Goal: Find specific page/section: Find specific page/section

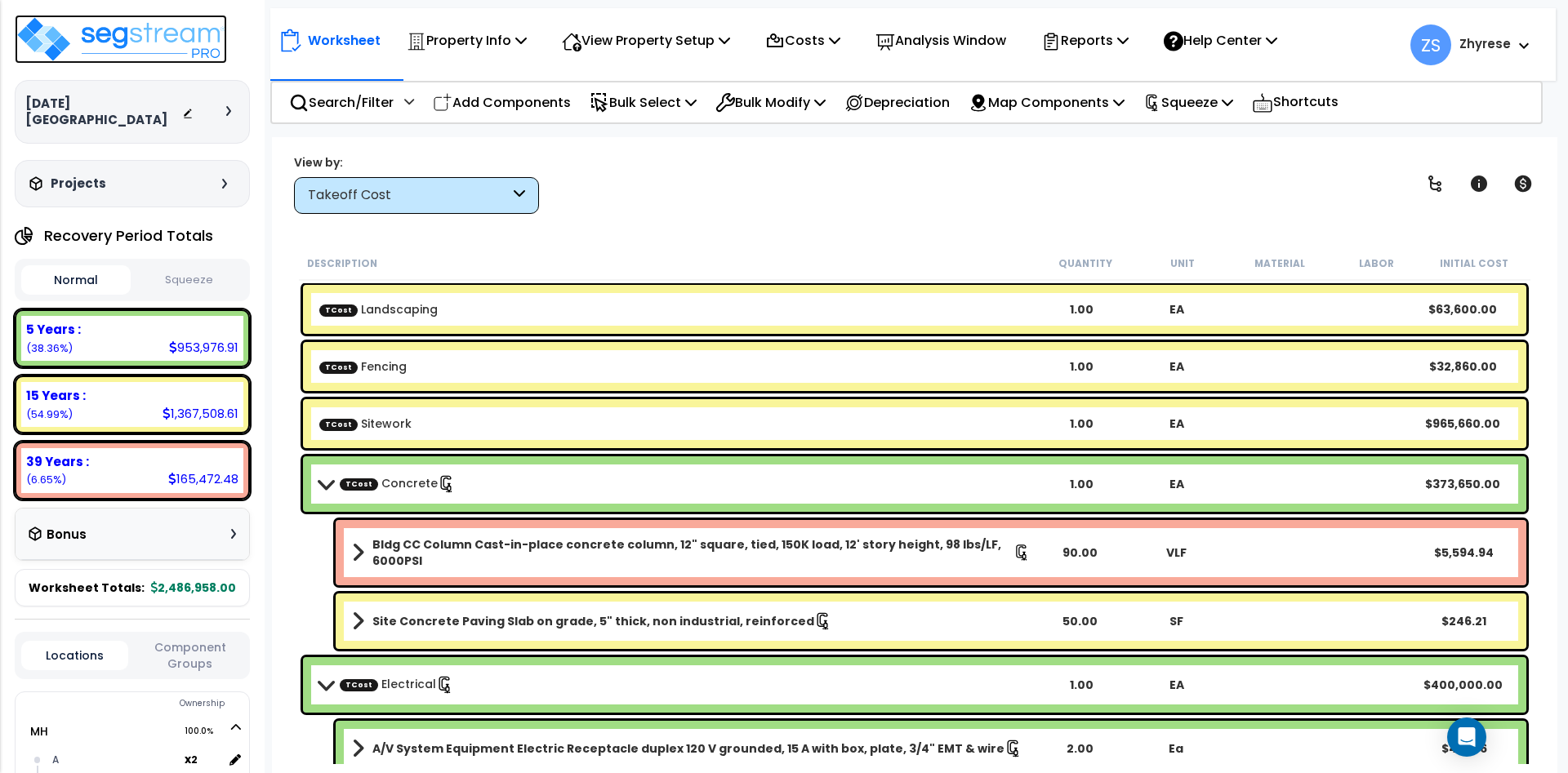
click at [114, 40] on img at bounding box center [121, 39] width 212 height 49
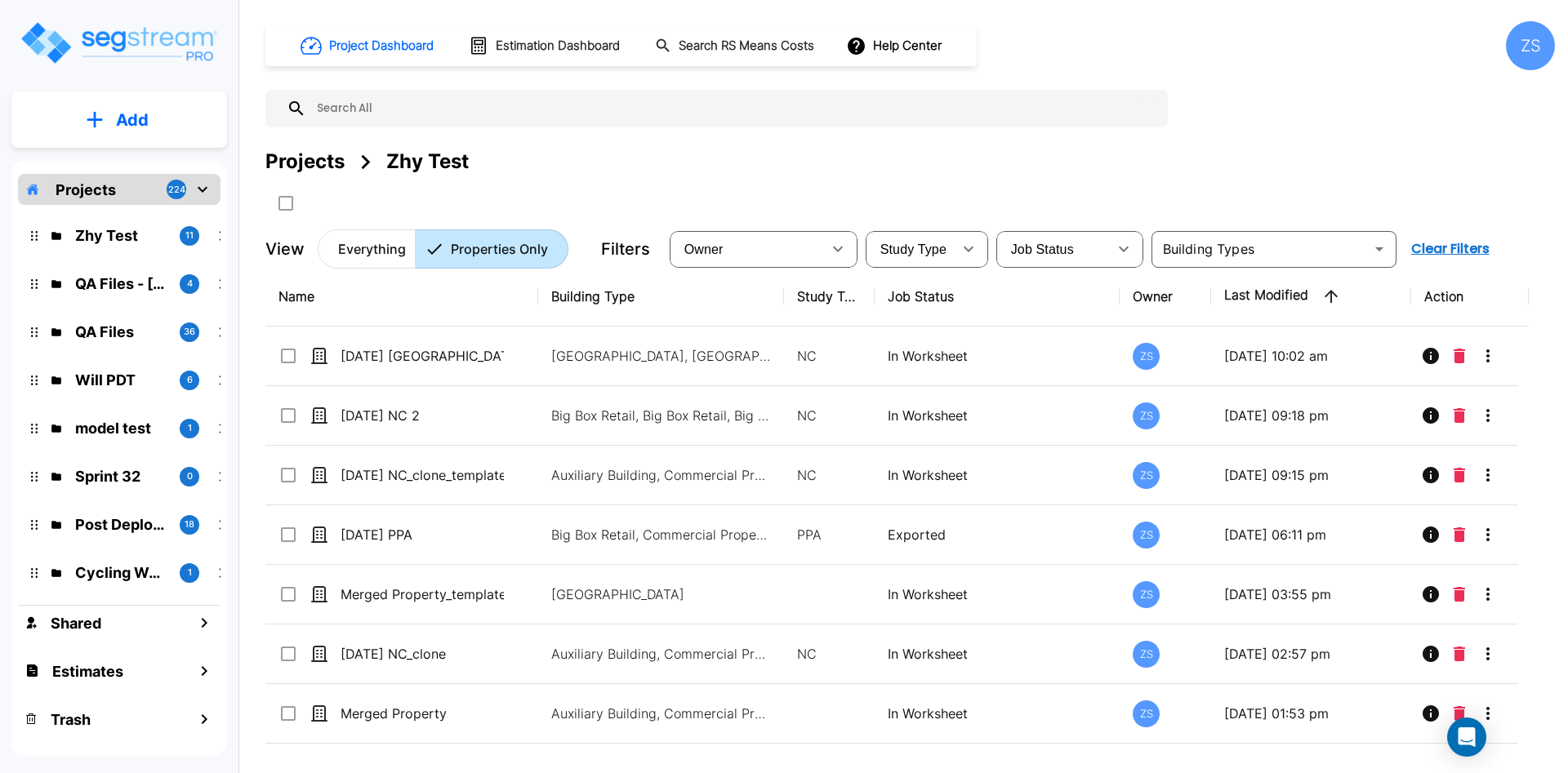
click at [361, 248] on p "Everything" at bounding box center [372, 249] width 67 height 20
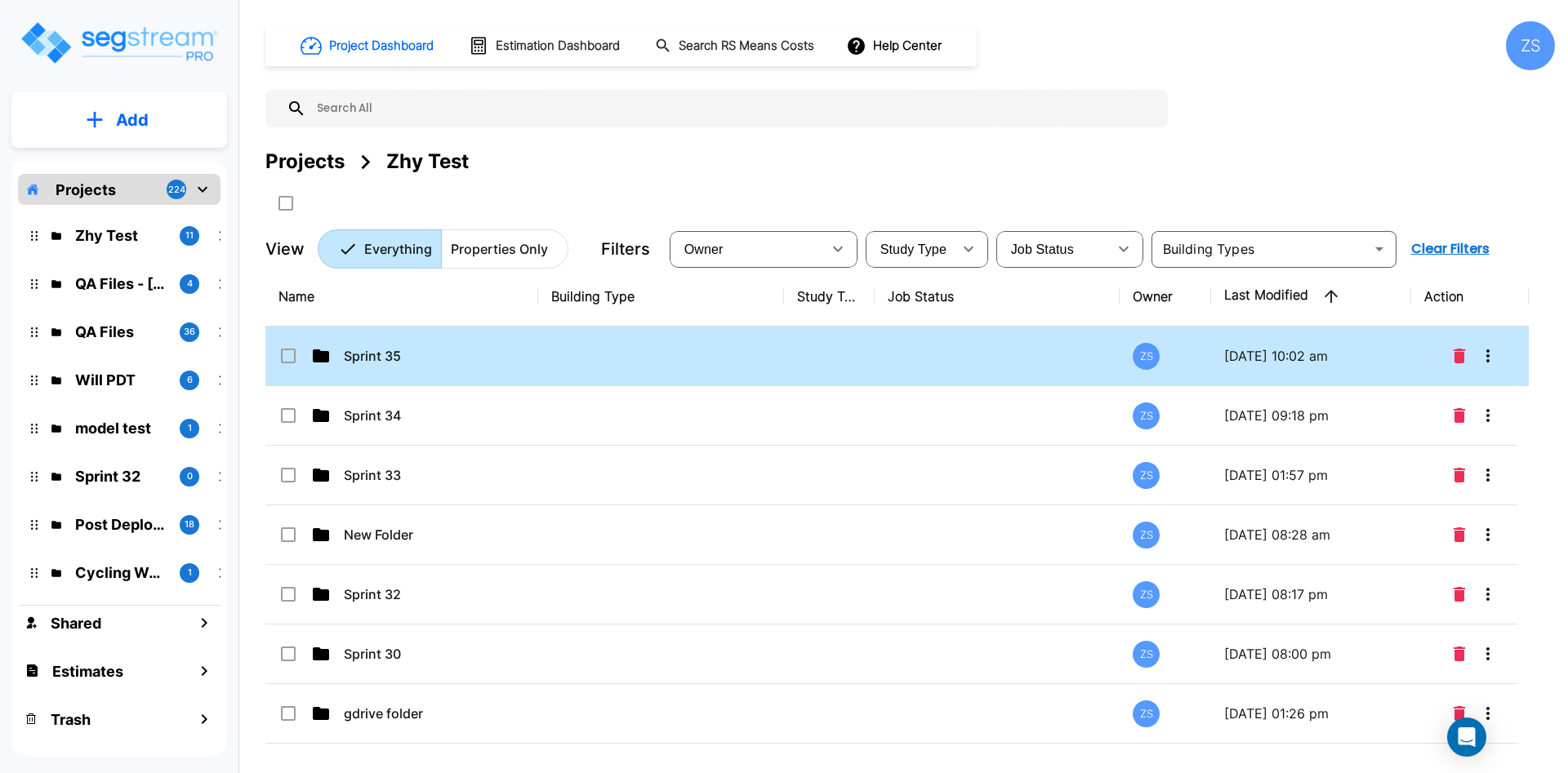
click at [631, 341] on td at bounding box center [661, 357] width 246 height 60
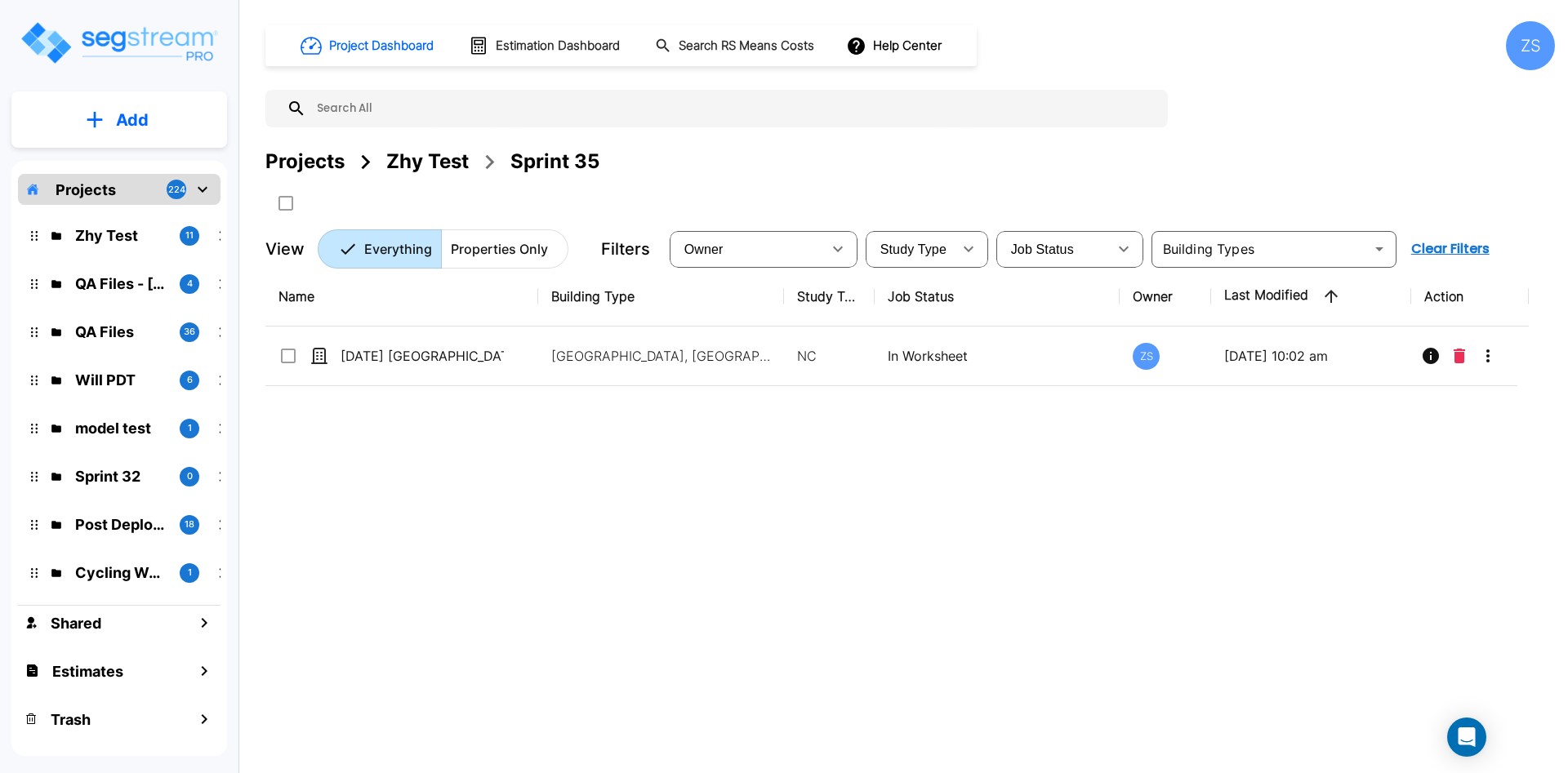
click at [427, 169] on div "Zhy Test" at bounding box center [428, 161] width 82 height 29
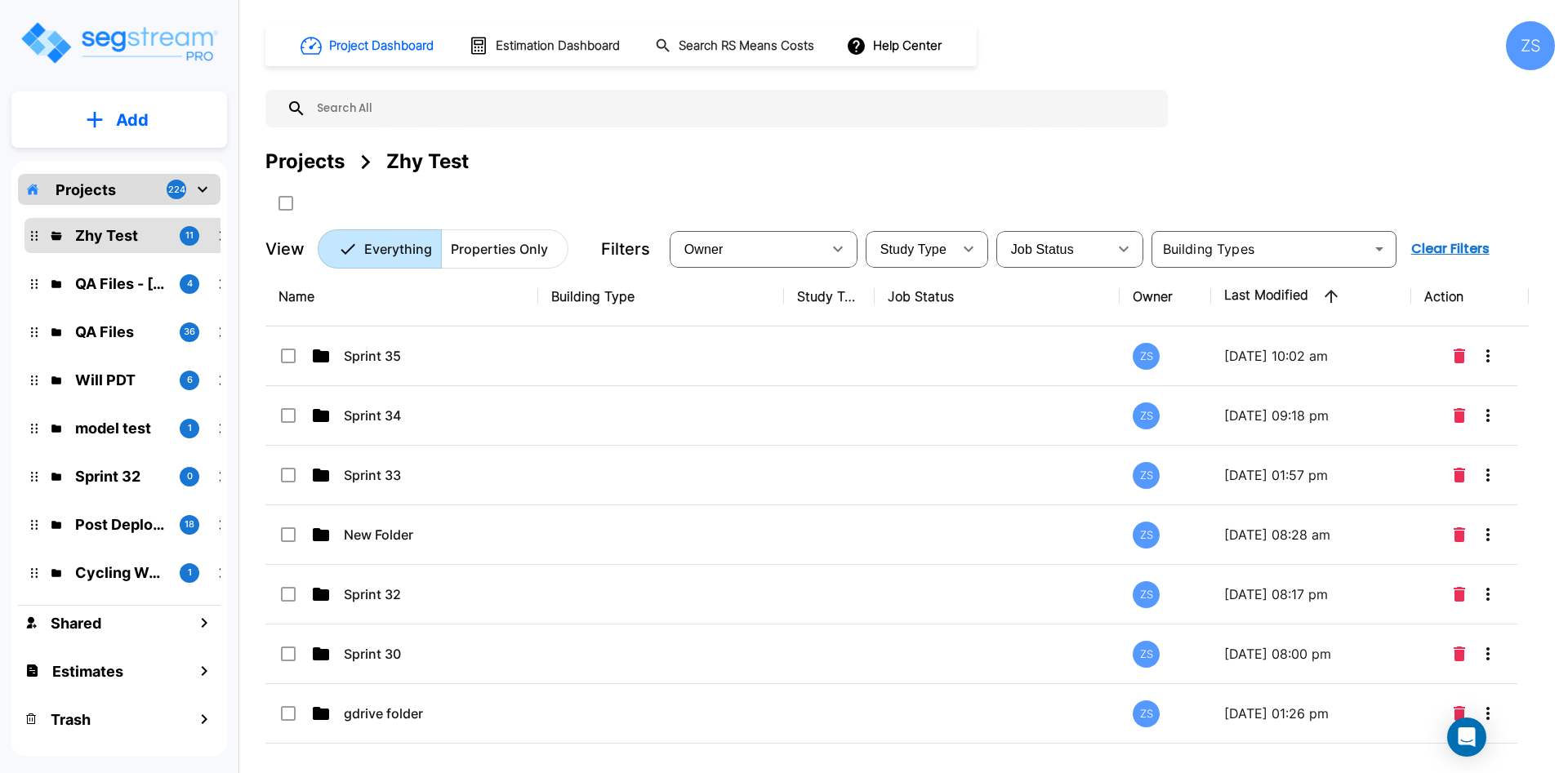
click at [462, 240] on button "Properties Only" at bounding box center [505, 249] width 127 height 39
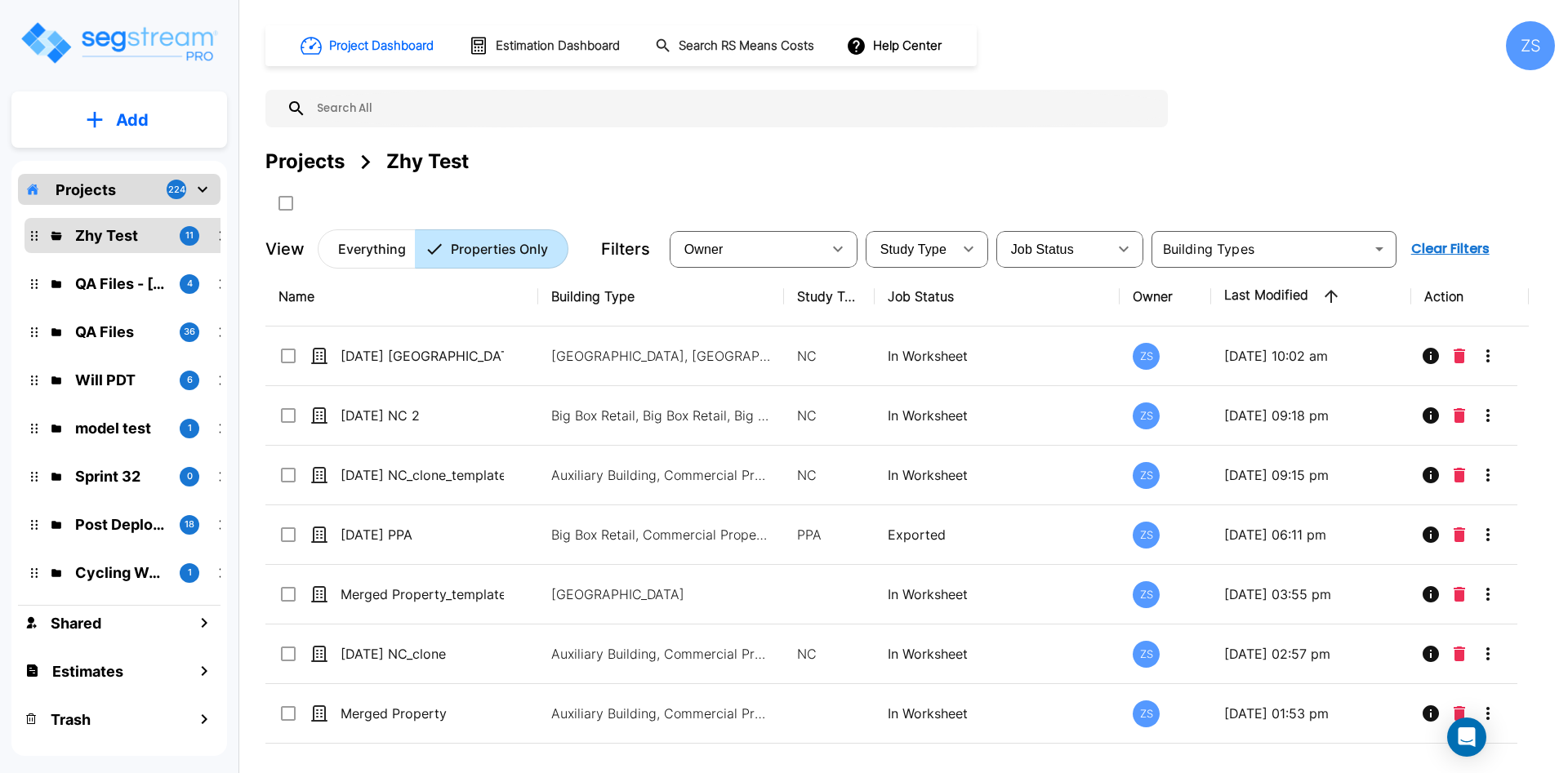
drag, startPoint x: 374, startPoint y: 246, endPoint x: 410, endPoint y: 477, distance: 233.8
click at [374, 245] on p "Everything" at bounding box center [372, 249] width 67 height 20
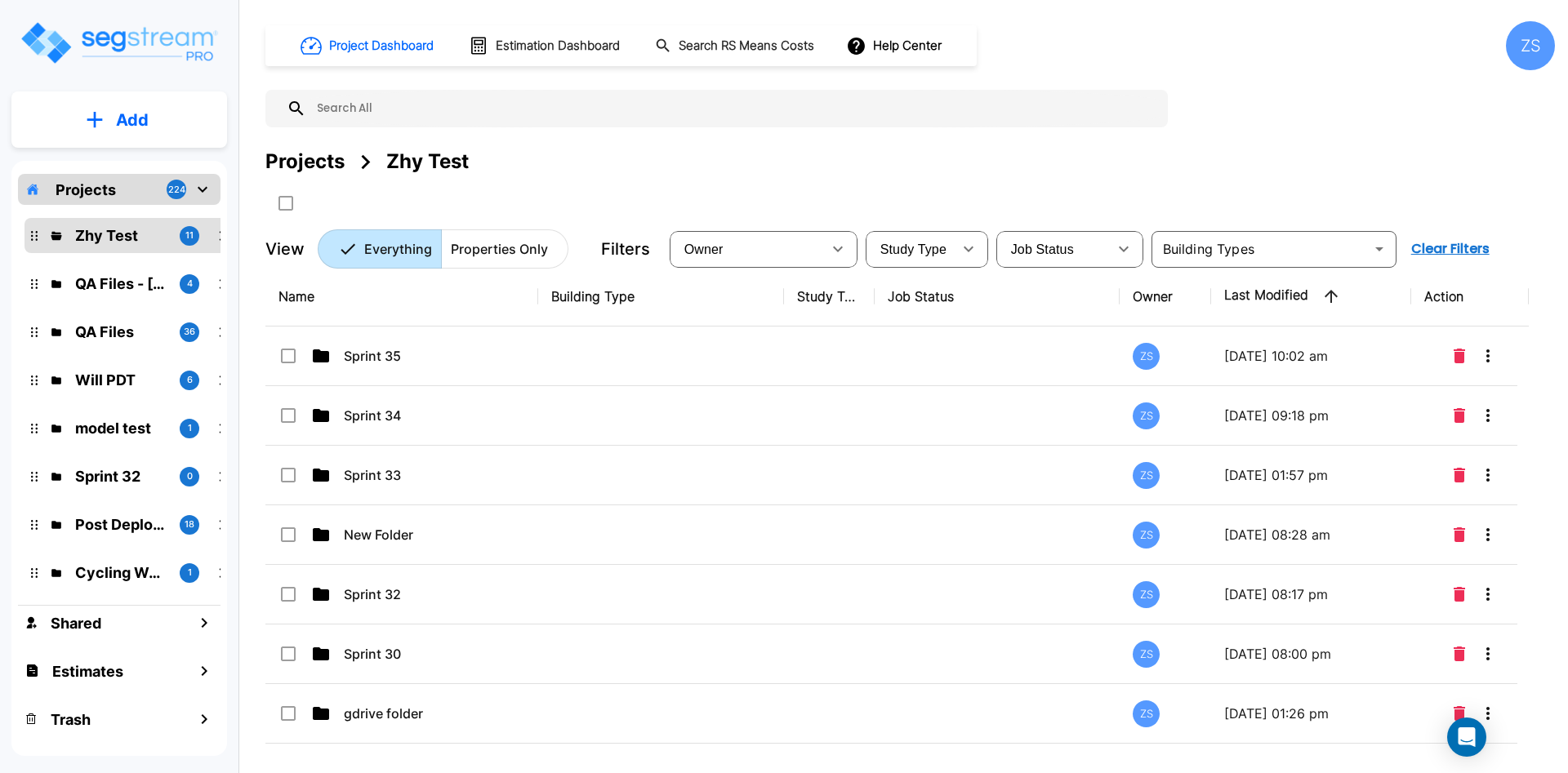
click at [404, 431] on td "Sprint 34" at bounding box center [402, 416] width 272 height 60
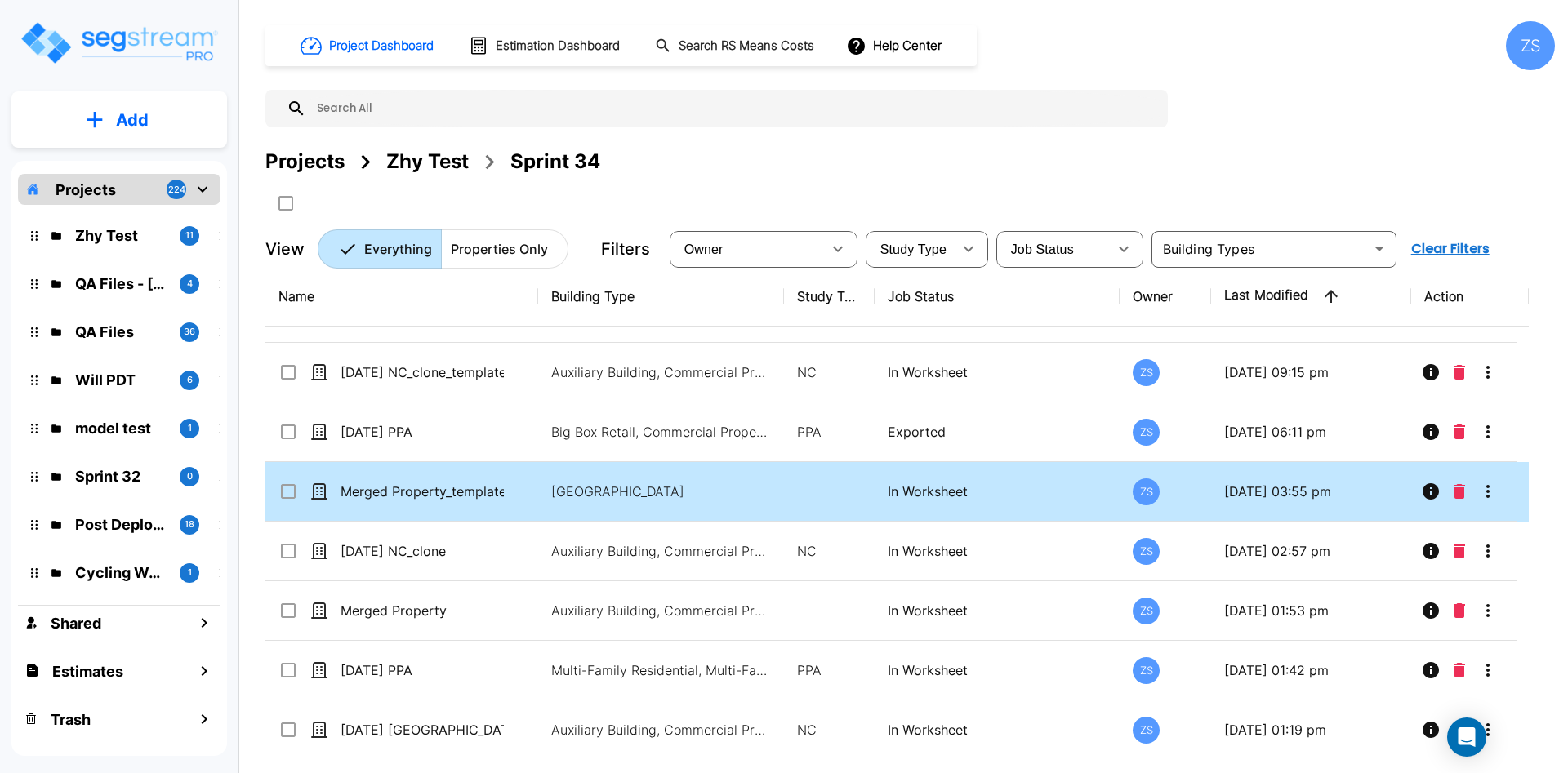
scroll to position [83, 0]
